Goal: Transaction & Acquisition: Book appointment/travel/reservation

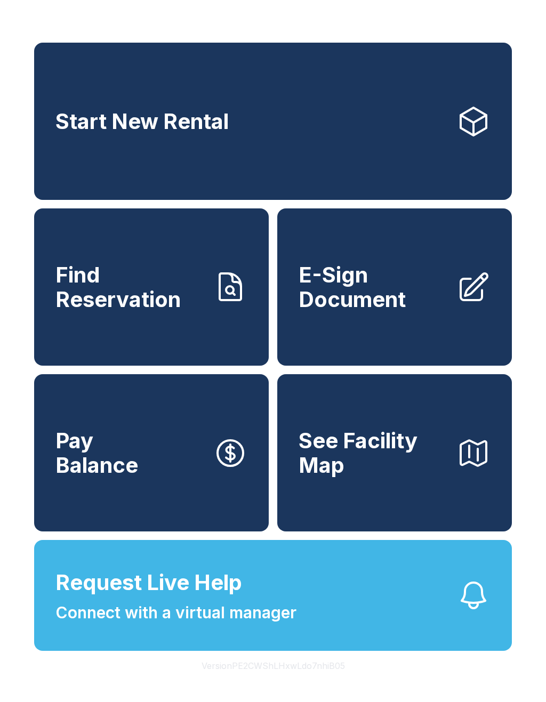
click at [362, 125] on link "Start New Rental" at bounding box center [272, 121] width 477 height 157
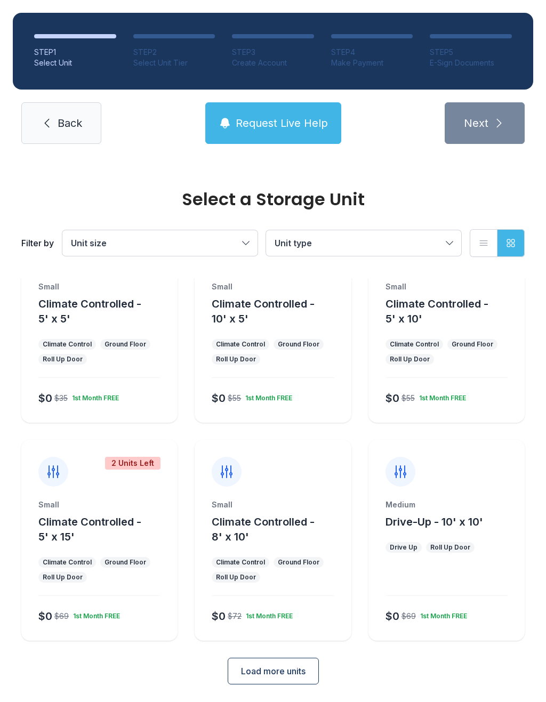
scroll to position [58, 0]
click at [302, 674] on span "Load more units" at bounding box center [273, 671] width 64 height 13
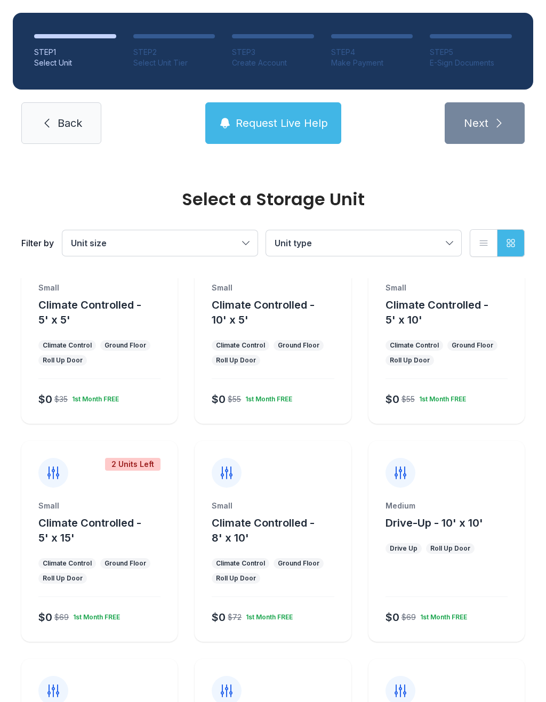
click at [114, 500] on div "2 Units Left Small Climate Controlled - 5' x 15' Climate Control Ground Floor R…" at bounding box center [99, 541] width 156 height 201
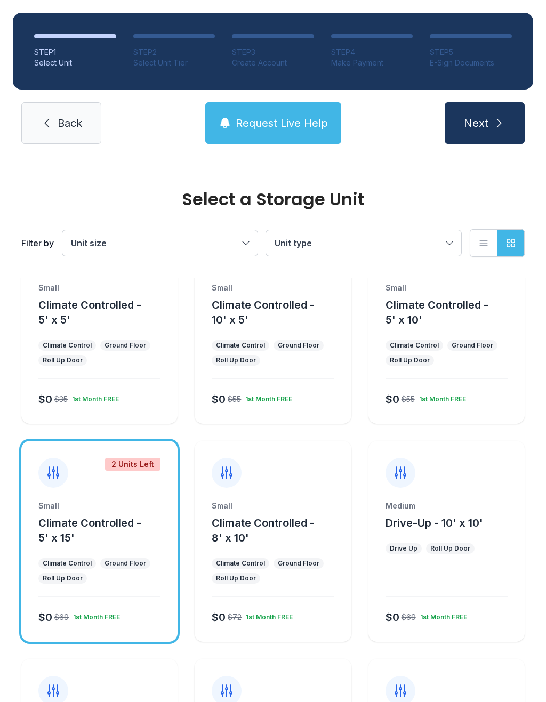
click at [491, 118] on button "Next" at bounding box center [484, 123] width 80 height 42
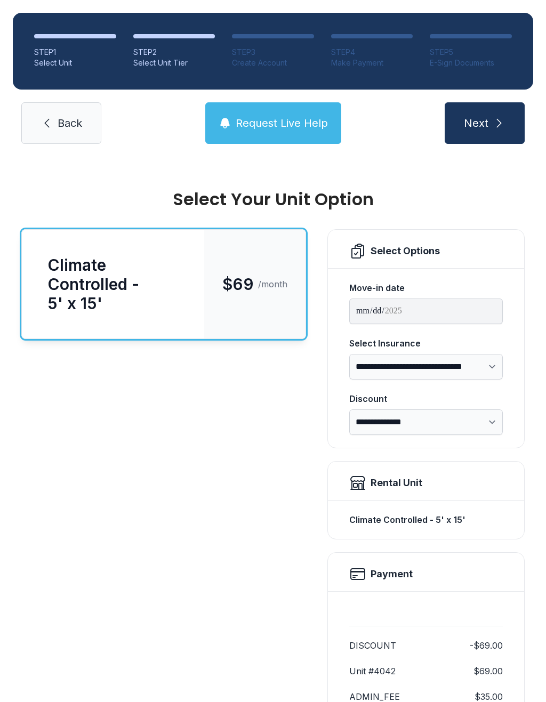
click at [497, 115] on button "Next" at bounding box center [484, 123] width 80 height 42
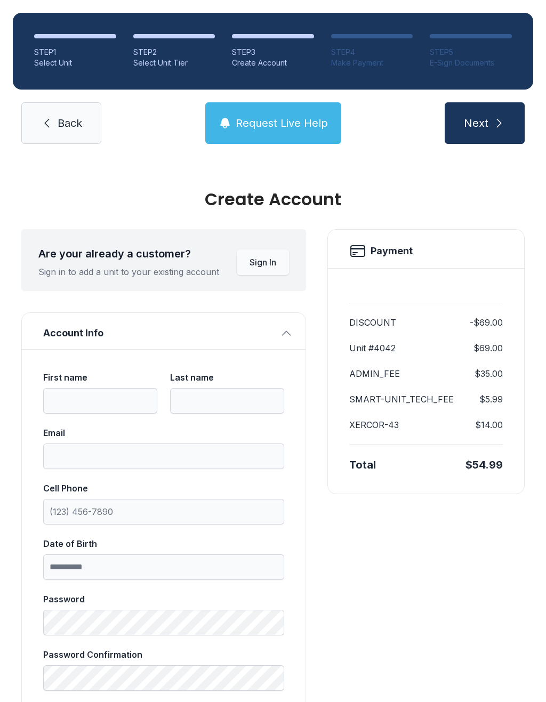
click at [492, 123] on icon "submit" at bounding box center [498, 123] width 13 height 13
